Goal: Navigation & Orientation: Find specific page/section

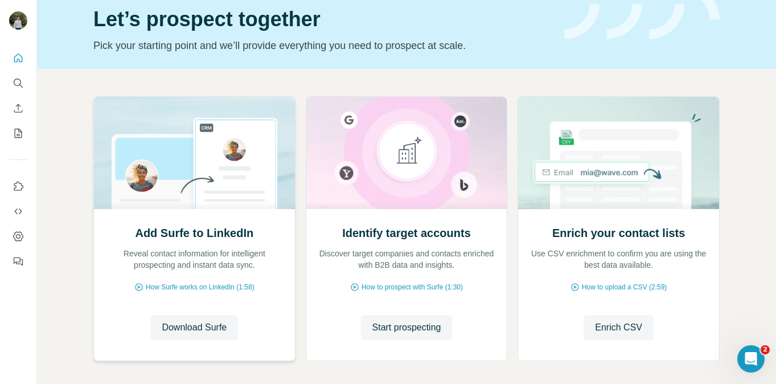
scroll to position [59, 0]
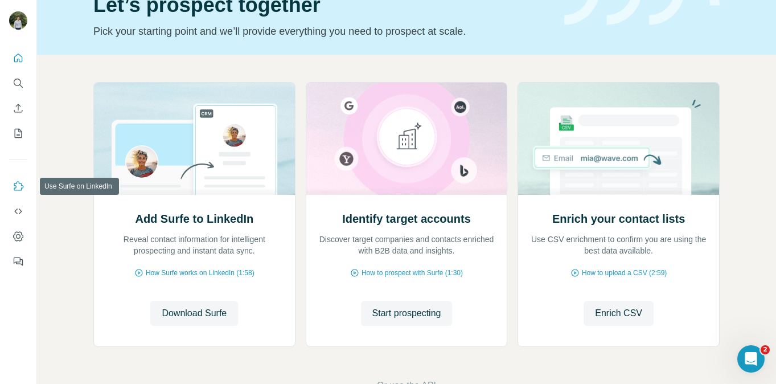
click at [16, 193] on button "Use Surfe on LinkedIn" at bounding box center [18, 186] width 18 height 20
click at [23, 233] on icon "Dashboard" at bounding box center [18, 236] width 11 height 11
click at [18, 52] on icon "Quick start" at bounding box center [18, 57] width 11 height 11
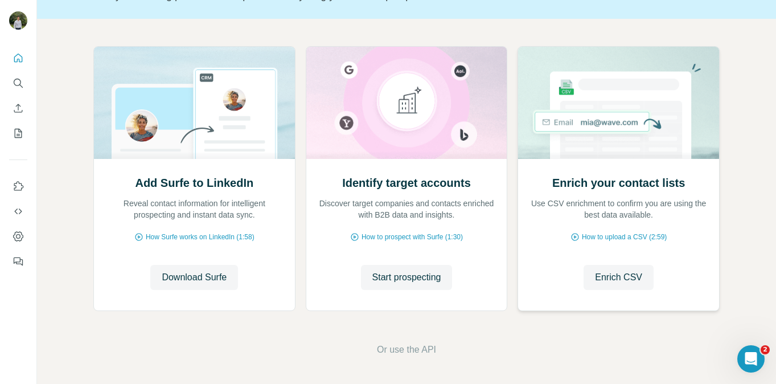
scroll to position [0, 0]
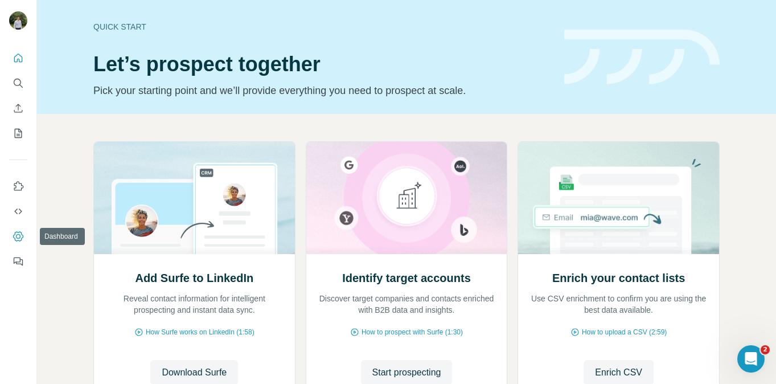
click at [20, 241] on icon "Dashboard" at bounding box center [18, 236] width 11 height 11
click at [15, 229] on button "Dashboard" at bounding box center [18, 236] width 18 height 20
